Goal: Task Accomplishment & Management: Manage account settings

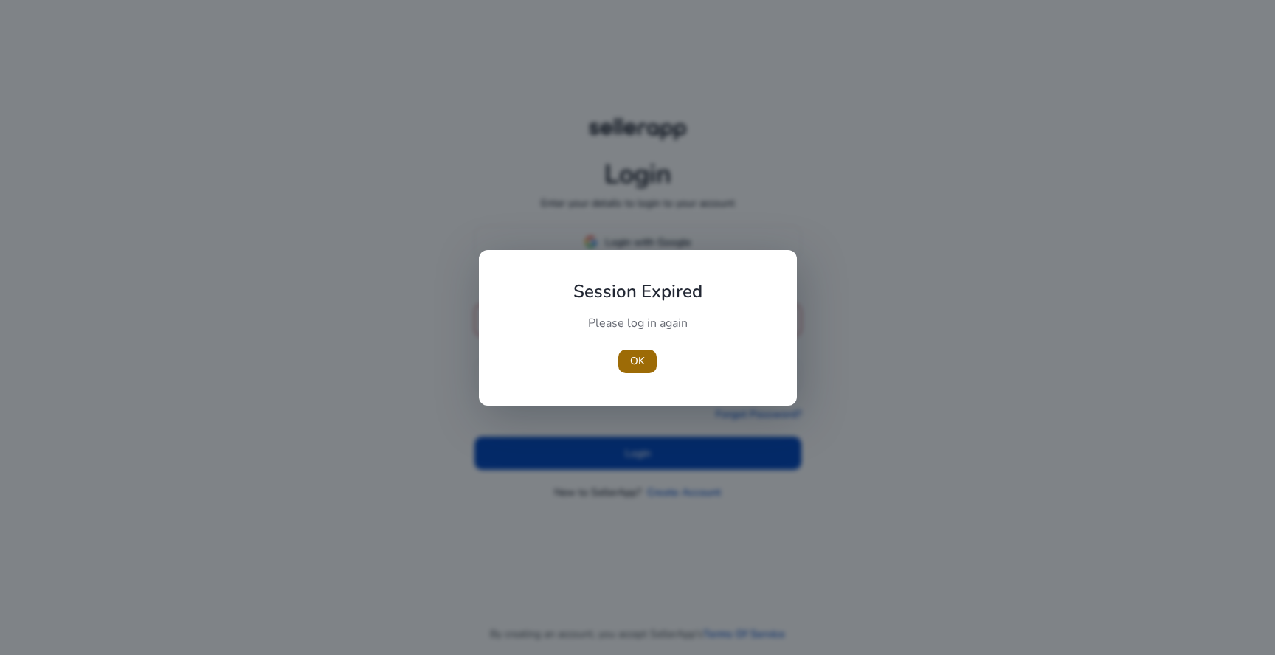
click at [634, 364] on span "OK" at bounding box center [637, 361] width 15 height 15
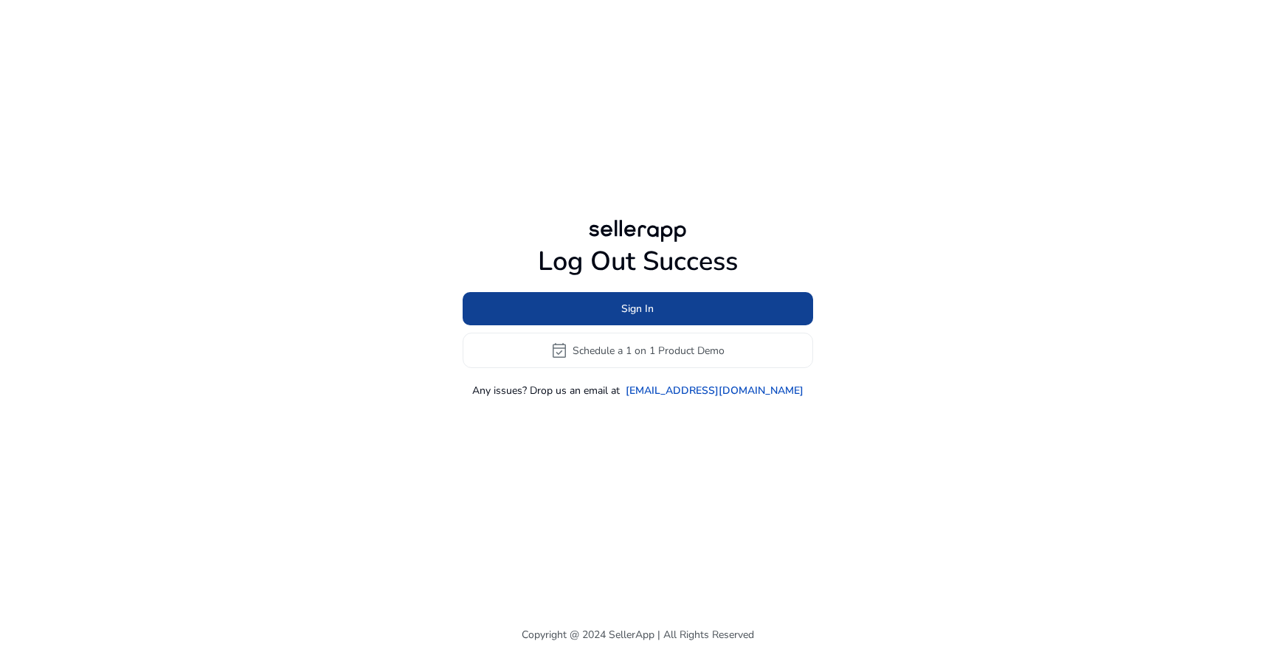
click at [655, 313] on span at bounding box center [638, 309] width 351 height 35
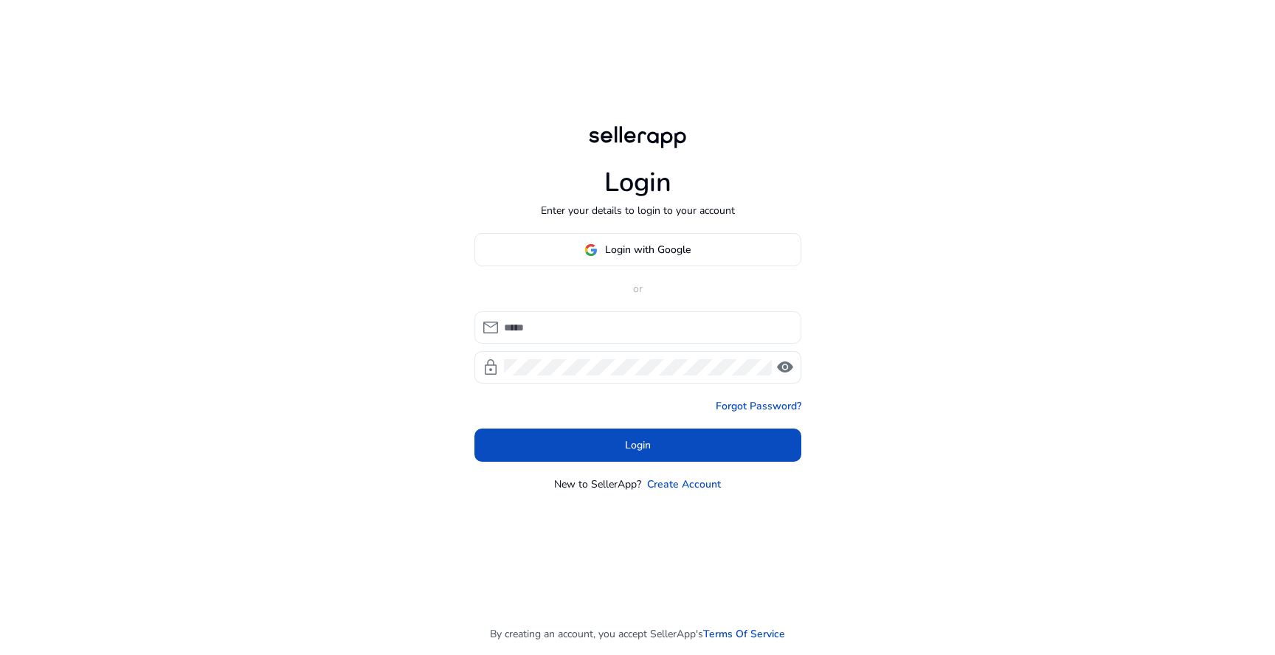
click at [651, 320] on input at bounding box center [647, 328] width 286 height 16
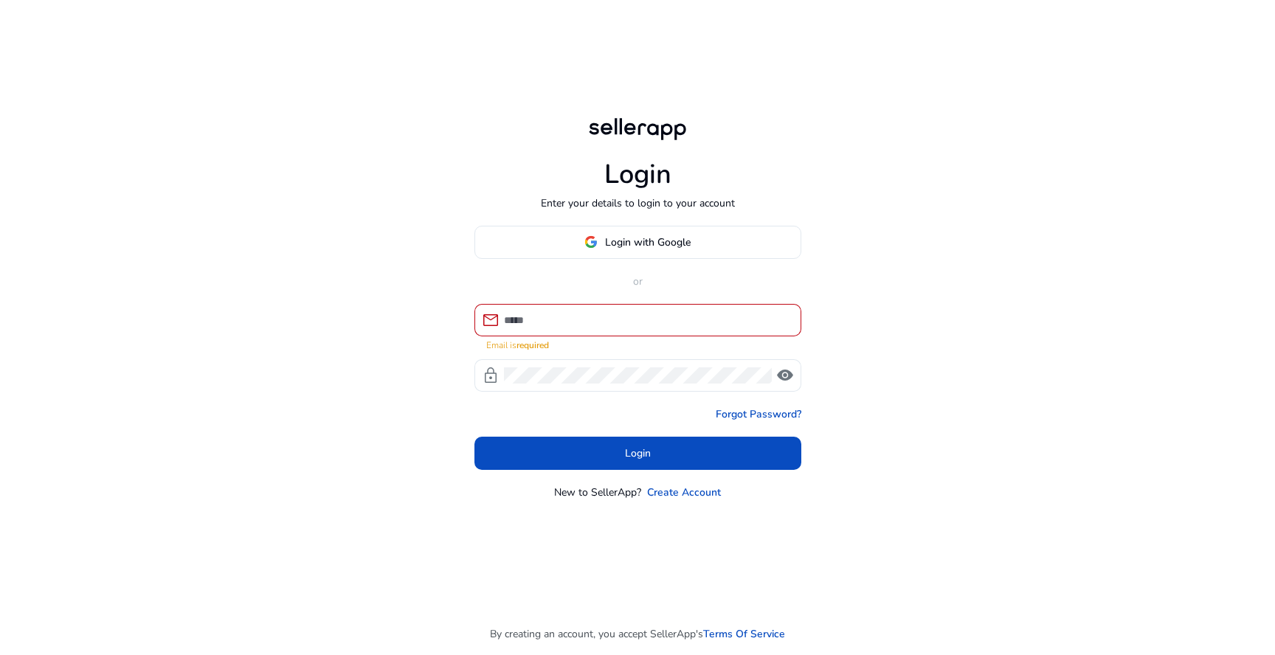
type input "**********"
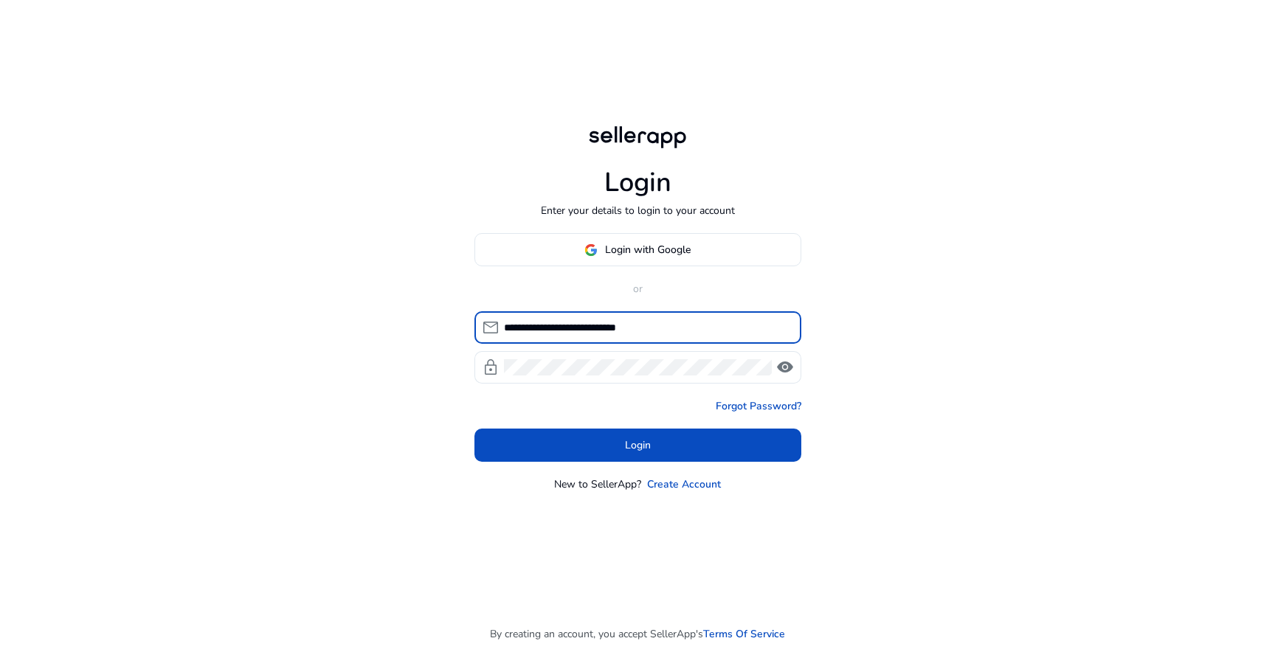
click button "Login" at bounding box center [638, 445] width 327 height 33
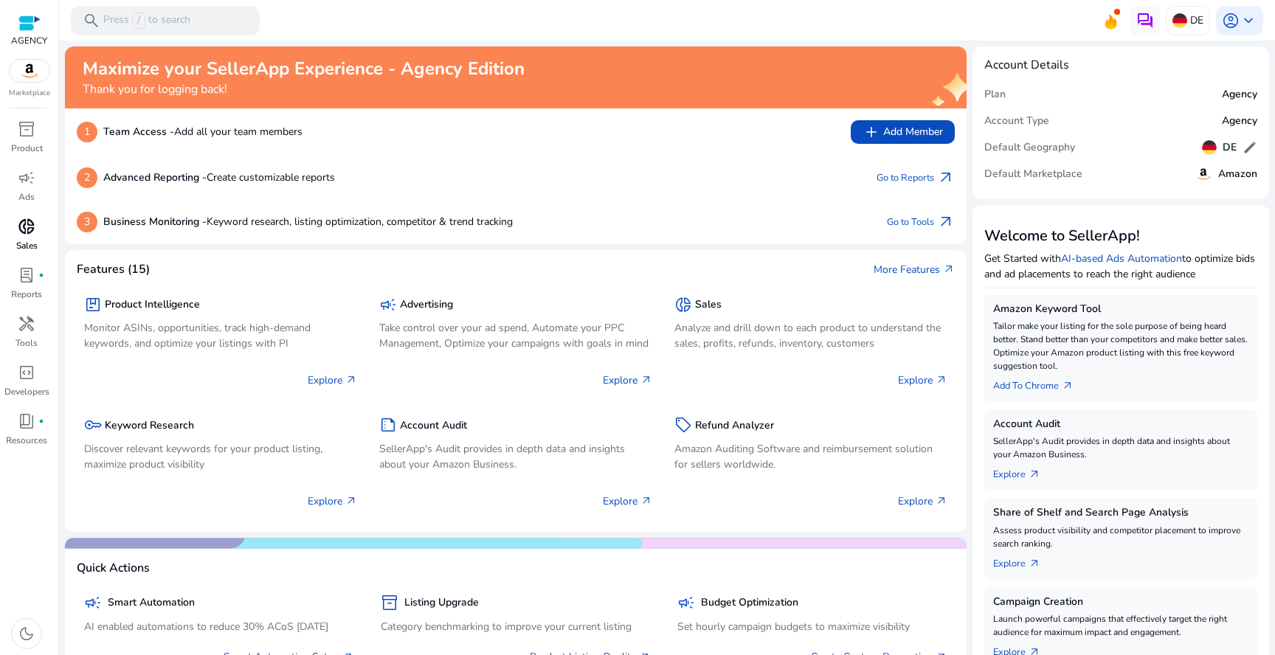
click at [28, 248] on p "Sales" at bounding box center [26, 245] width 21 height 13
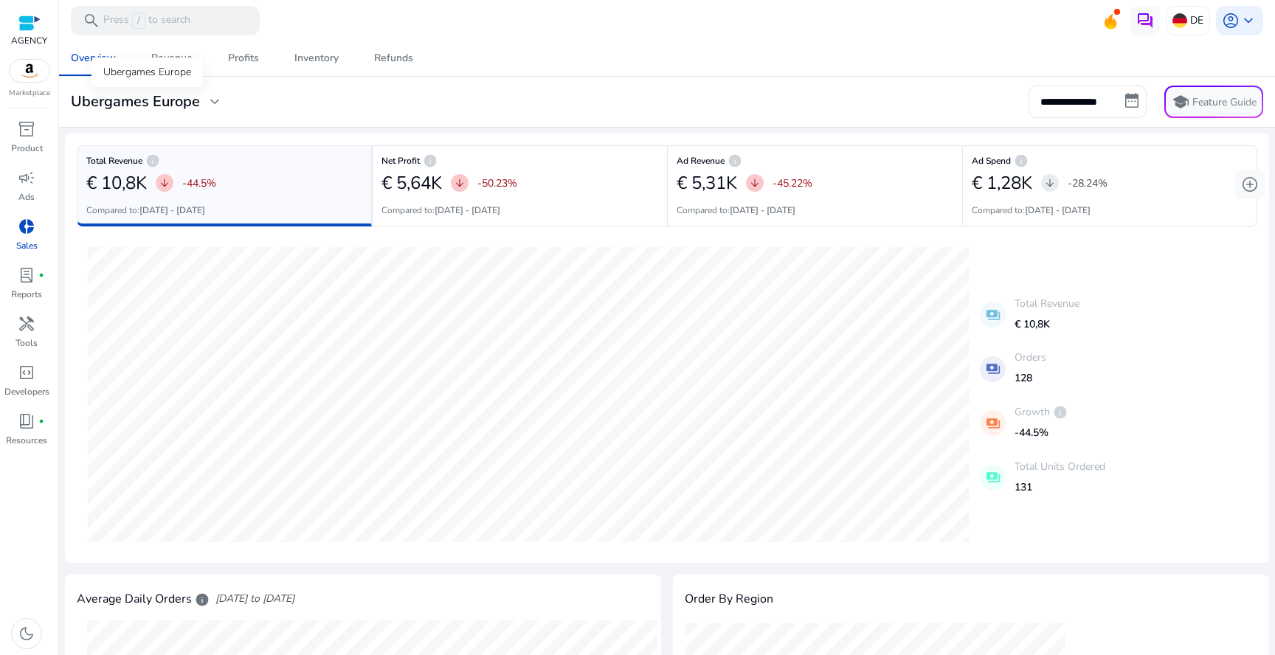
click at [182, 103] on h3 "Ubergames Europe" at bounding box center [135, 102] width 129 height 18
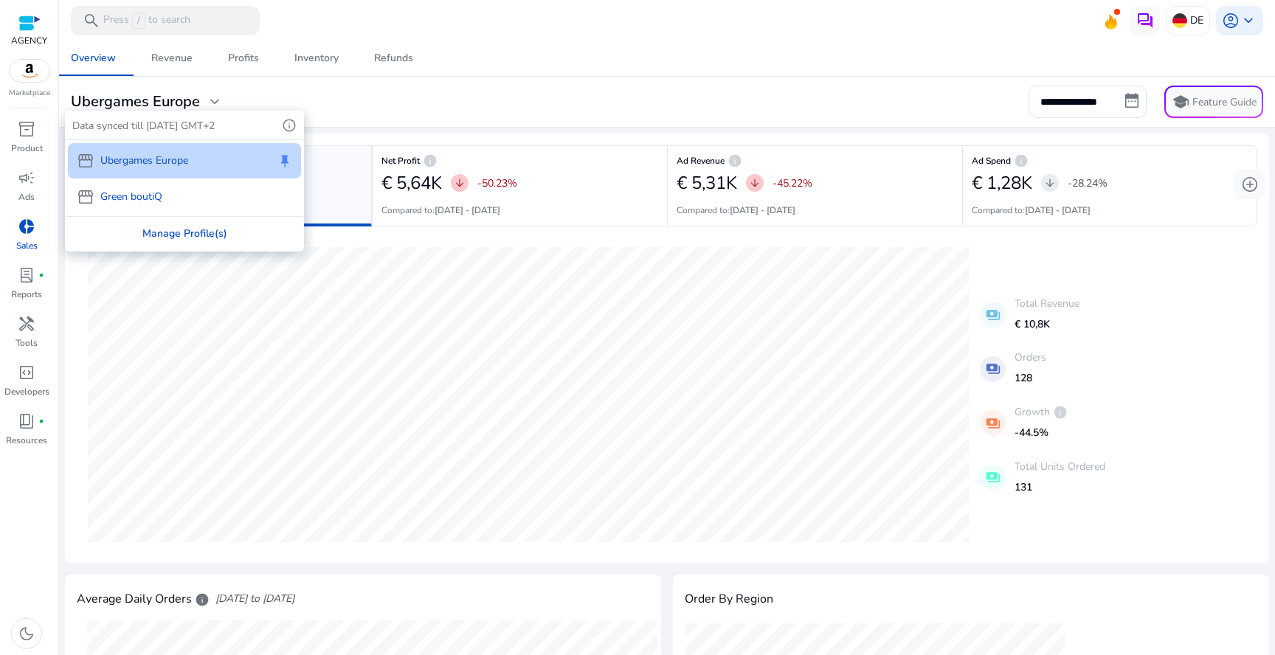
click at [210, 233] on div "Manage Profile(s)" at bounding box center [184, 233] width 236 height 33
